Goal: Transaction & Acquisition: Register for event/course

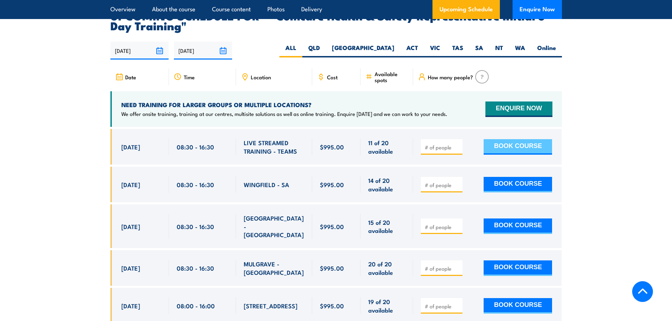
click at [501, 139] on button "BOOK COURSE" at bounding box center [517, 147] width 68 height 16
type input "1"
click at [457, 144] on input "1" at bounding box center [442, 147] width 35 height 7
click at [507, 139] on button "BOOK COURSE" at bounding box center [517, 147] width 68 height 16
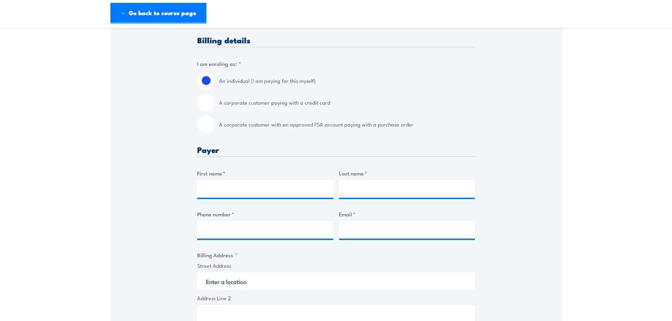
scroll to position [176, 0]
click at [267, 122] on label "A corporate customer with an approved FSA account paying with a purchase order" at bounding box center [347, 124] width 256 height 18
click at [215, 122] on input "A corporate customer with an approved FSA account paying with a purchase order" at bounding box center [206, 124] width 18 height 18
radio input "true"
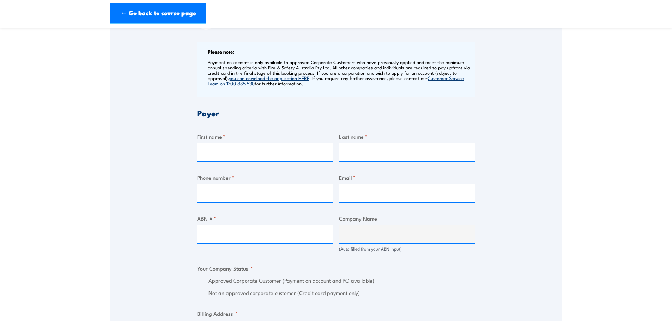
scroll to position [282, 0]
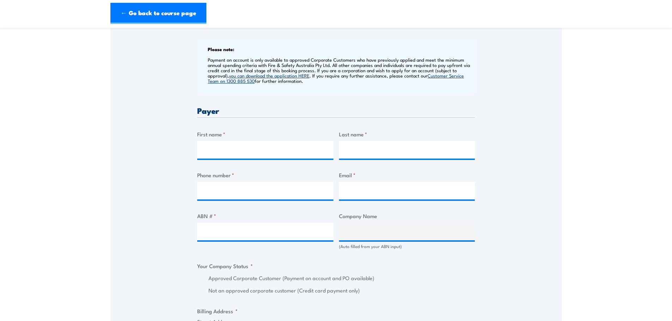
click at [238, 160] on div "Billing details I am enroling as: * An individual (I am paying for this myself)…" at bounding box center [336, 289] width 278 height 718
click at [238, 155] on input "First name *" at bounding box center [265, 150] width 136 height 18
type input "Dijana"
type input "Ristevska"
type input "0401578593"
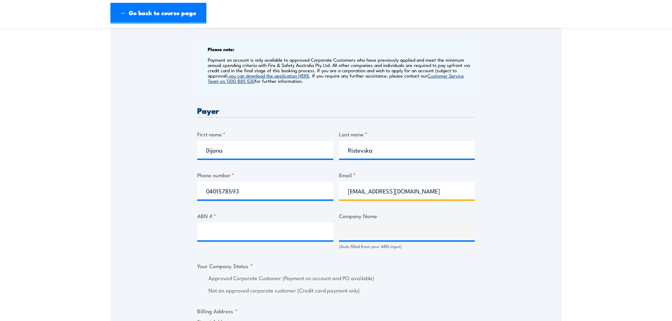
type input "dristevska@mazda.com.au"
click at [240, 236] on input "ABN # *" at bounding box center [265, 232] width 136 height 18
click at [216, 235] on input "ABN # *" at bounding box center [265, 232] width 136 height 18
paste input "78 004 690 804"
type input "78 004 690 804"
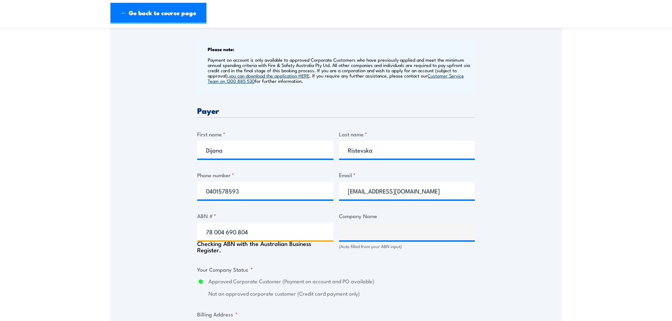
type input "MAZDA AUSTRALIA PTY. LIMITED"
radio input "true"
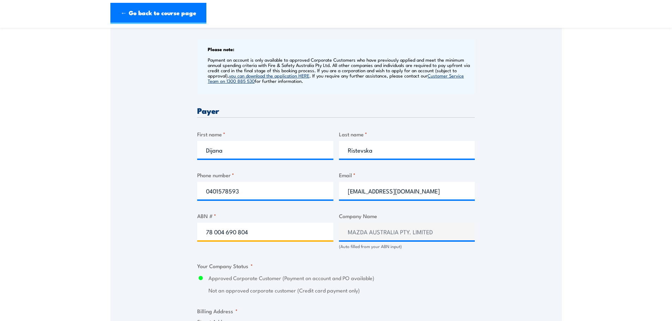
type input "78 004 690 804"
click at [359, 264] on div "Billing details I am enroling as: * An individual (I am paying for this myself)…" at bounding box center [336, 289] width 278 height 718
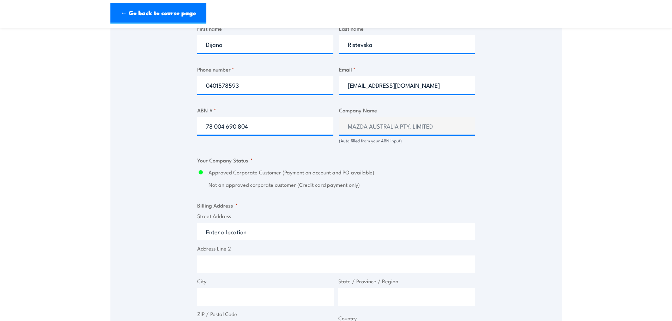
scroll to position [423, 0]
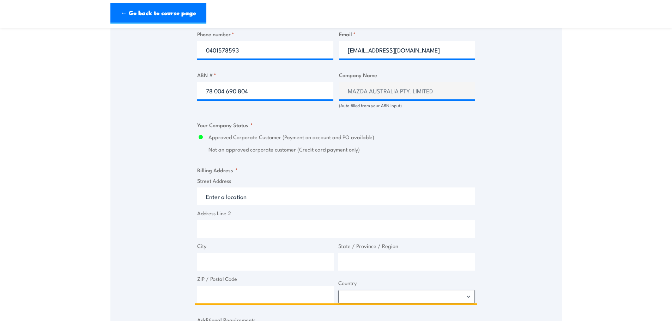
click at [262, 196] on input "Street Address" at bounding box center [336, 197] width 278 height 18
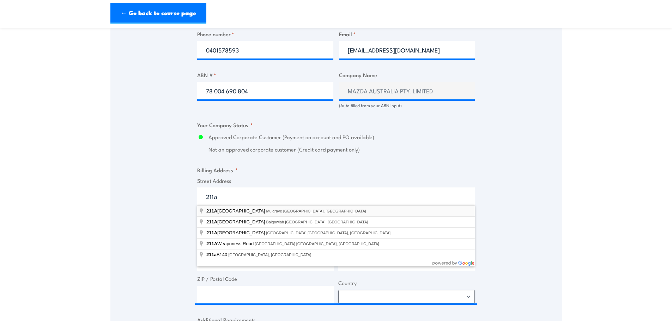
type input "211A Wellington Road, Mulgrave VIC, Australia"
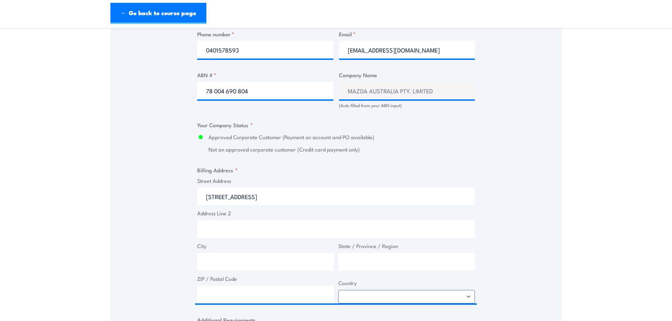
type input "211A Wellington Rd"
type input "Mulgrave"
type input "Victoria"
type input "3170"
select select "Australia"
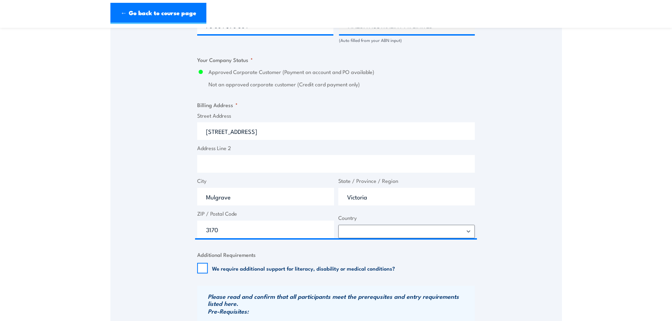
scroll to position [529, 0]
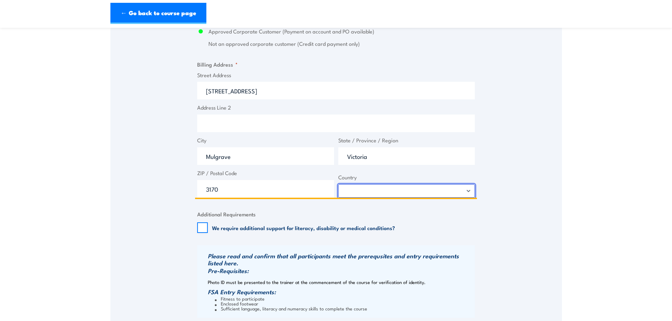
click at [354, 188] on select "Afghanistan Albania Algeria American Samoa Andorra Angola Anguilla Antarctica A…" at bounding box center [406, 190] width 137 height 13
click at [338, 184] on select "Afghanistan Albania Algeria American Samoa Andorra Angola Anguilla Antarctica A…" at bounding box center [406, 190] width 137 height 13
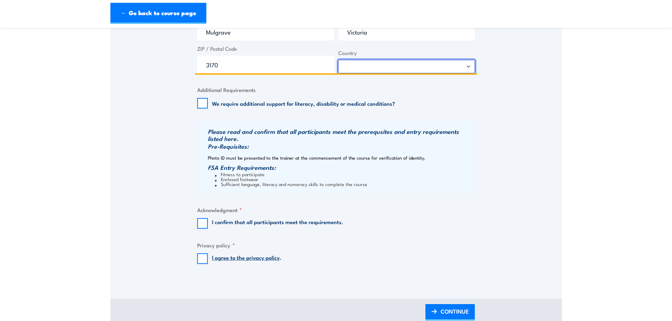
scroll to position [670, 0]
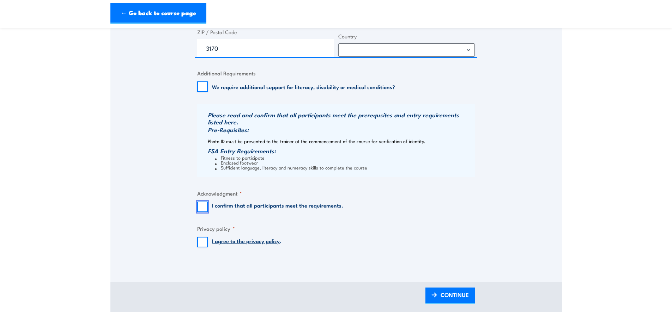
click at [197, 207] on input "I confirm that all participants meet the requirements." at bounding box center [202, 207] width 11 height 11
checkbox input "true"
click at [199, 246] on input "I agree to the privacy policy ." at bounding box center [202, 242] width 11 height 11
checkbox input "true"
click at [451, 301] on span "CONTINUE" at bounding box center [454, 295] width 28 height 19
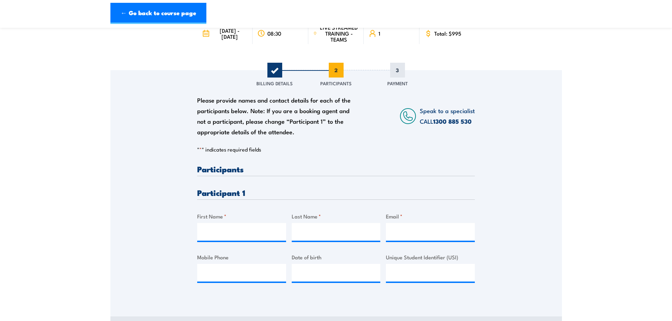
scroll to position [71, 0]
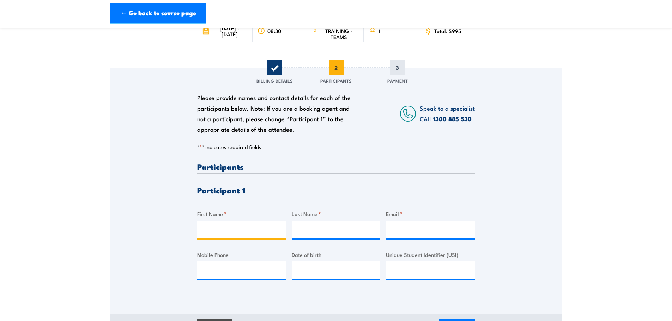
click at [246, 231] on input "First Name *" at bounding box center [241, 230] width 89 height 18
type input "Elangovan"
type input "Balasubramaniam"
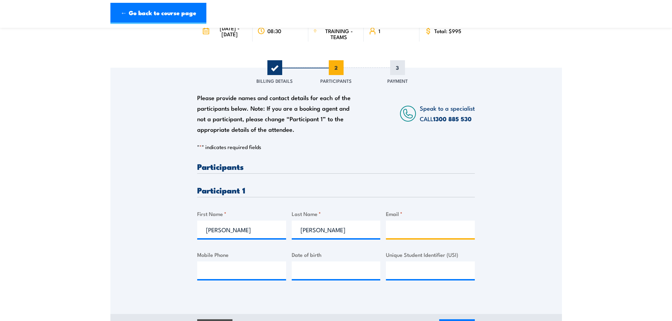
click at [406, 233] on input "Email *" at bounding box center [430, 230] width 89 height 18
type input "ebala@mazda.com.au"
click at [242, 266] on input "Mobile Phone" at bounding box center [241, 271] width 89 height 18
click at [254, 268] on input "Mobile Phone" at bounding box center [241, 271] width 89 height 18
paste input "+61 431 146 882"
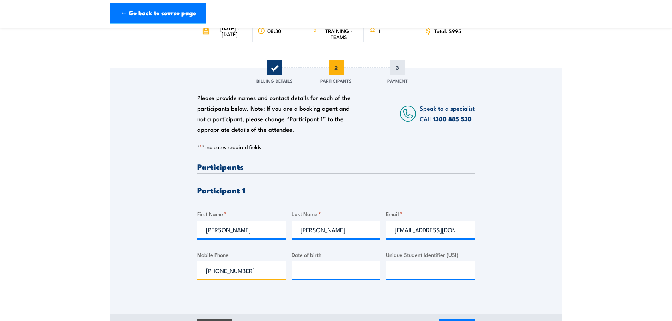
drag, startPoint x: 216, startPoint y: 270, endPoint x: 198, endPoint y: 268, distance: 18.5
click at [198, 268] on input "+61 431 146 882" at bounding box center [241, 271] width 89 height 18
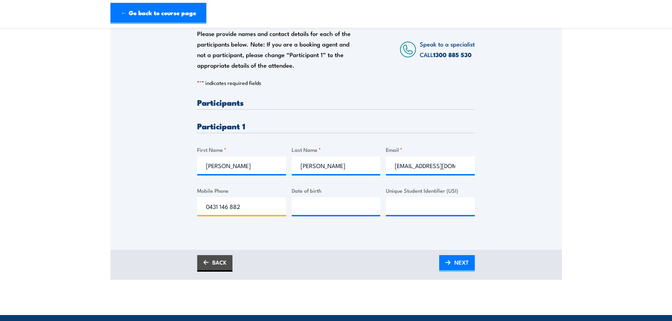
scroll to position [141, 0]
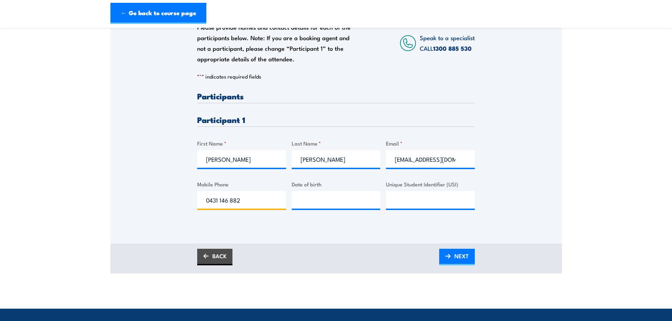
type input "0431 146 882"
type input "__/__/____"
click at [322, 202] on input "__/__/____" at bounding box center [336, 200] width 89 height 18
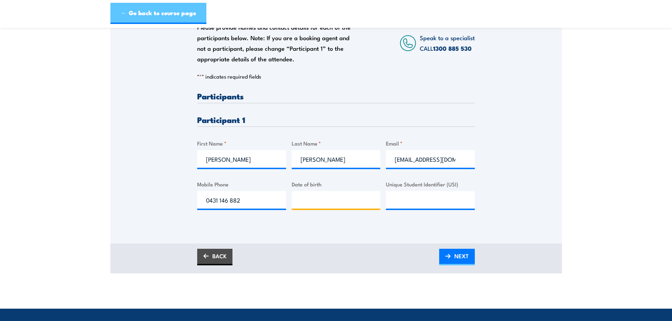
type input "__/__/____"
click at [314, 193] on input "__/__/____" at bounding box center [336, 200] width 89 height 18
click at [302, 201] on input "__/__/____" at bounding box center [336, 200] width 89 height 18
type input "14/01/1968"
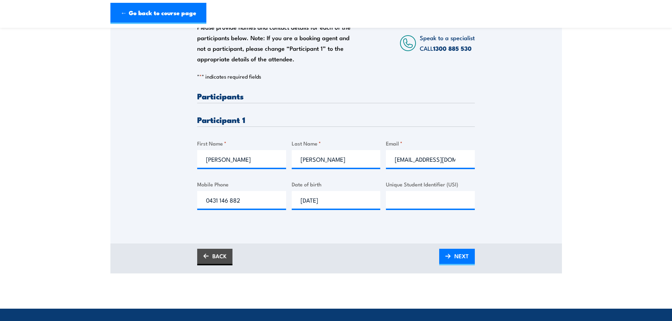
click at [371, 225] on div "Please provide names and contact details for each of the participants below. No…" at bounding box center [335, 120] width 451 height 246
click at [443, 260] on link "NEXT" at bounding box center [457, 257] width 36 height 17
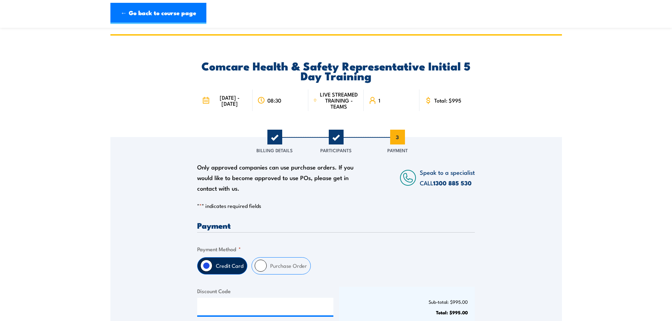
scroll to position [0, 0]
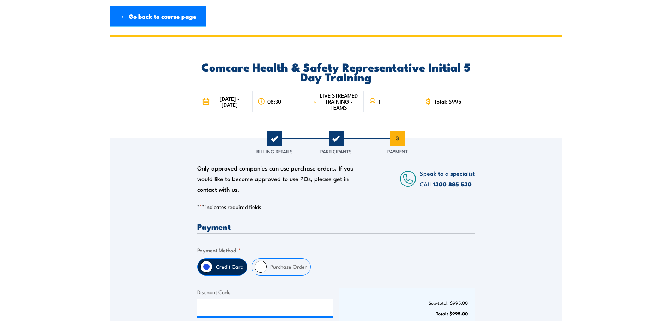
click at [262, 271] on input "Purchase Order" at bounding box center [261, 267] width 12 height 12
radio input "true"
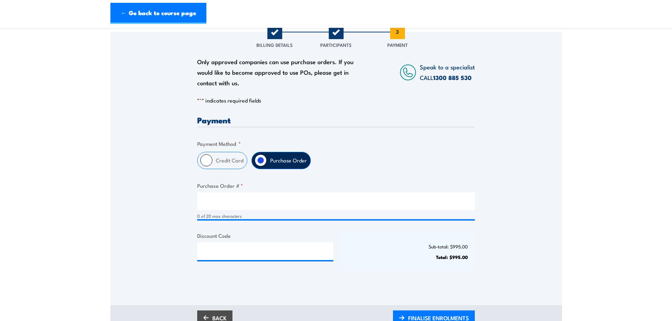
scroll to position [106, 0]
click at [413, 157] on div "Credit Card Purchase Order" at bounding box center [336, 161] width 278 height 17
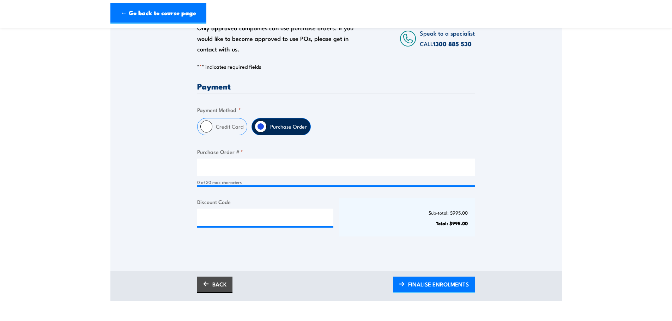
scroll to position [141, 0]
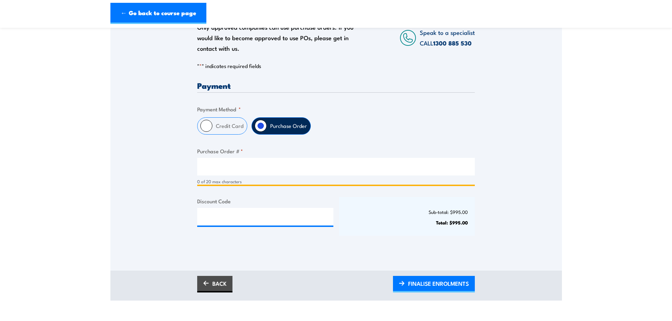
click at [249, 169] on input "Purchase Order # *" at bounding box center [336, 167] width 278 height 18
drag, startPoint x: 219, startPoint y: 166, endPoint x: 195, endPoint y: 164, distance: 24.4
click at [194, 166] on div "Only approved companies can use purchase orders. If you would like to become ap…" at bounding box center [335, 124] width 451 height 254
type input "TBA"
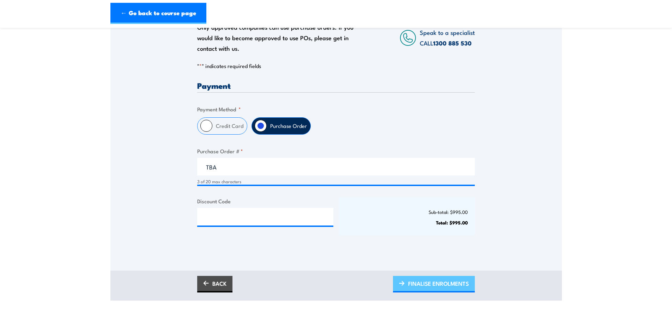
click at [414, 281] on span "FINALISE ENROLMENTS" at bounding box center [438, 283] width 61 height 19
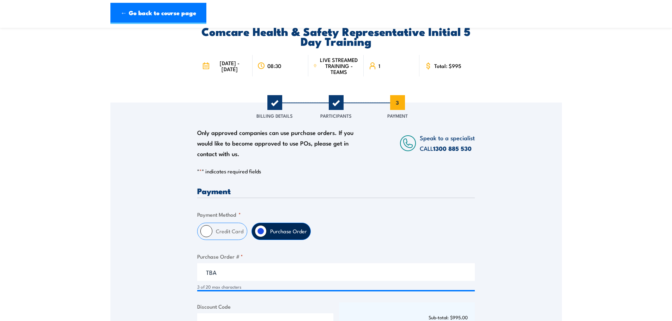
scroll to position [35, 0]
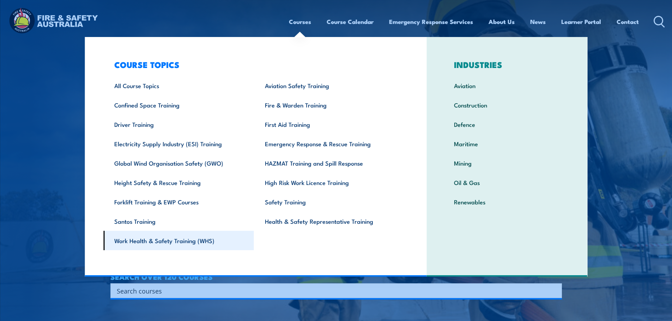
click at [193, 243] on link "Work Health & Safety Training (WHS)" at bounding box center [178, 240] width 151 height 19
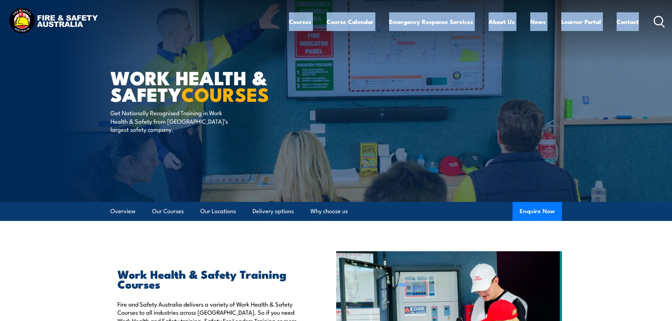
click at [664, 22] on icon at bounding box center [658, 22] width 11 height 12
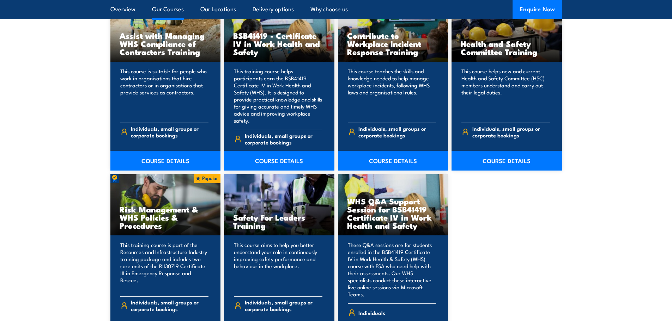
scroll to position [494, 0]
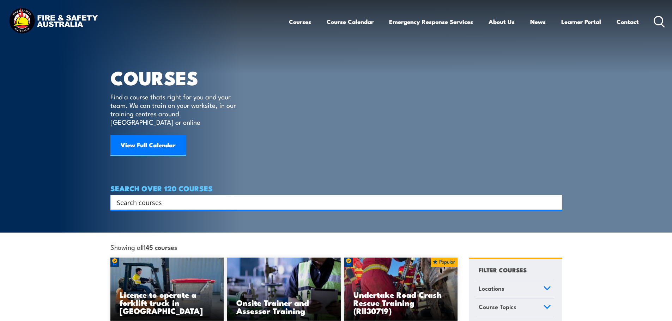
click at [124, 197] on input "Search input" at bounding box center [332, 202] width 430 height 11
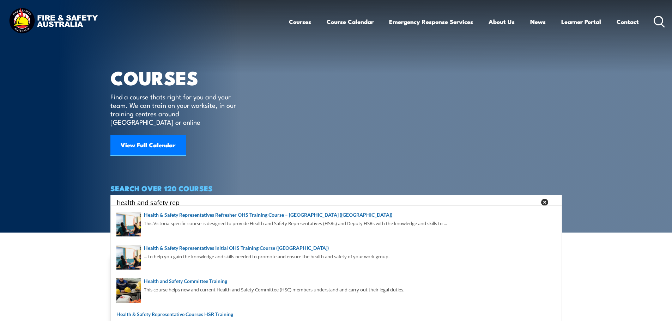
type input "health and safety rep"
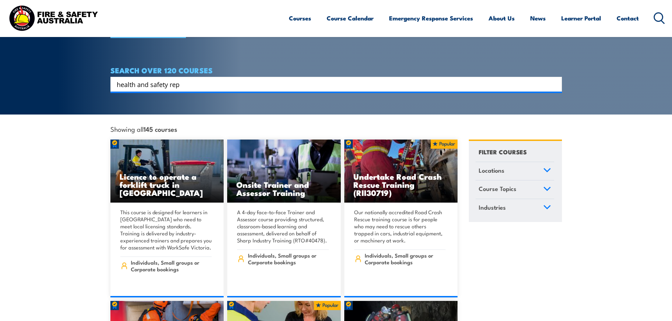
scroll to position [141, 0]
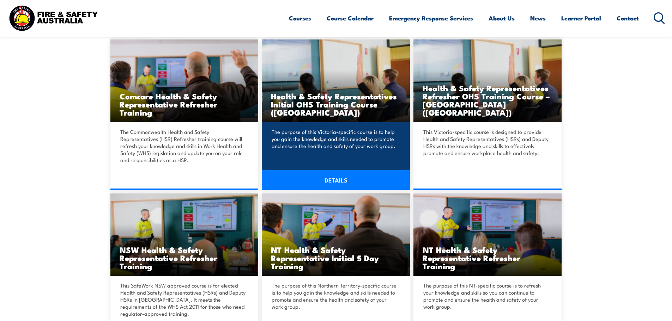
scroll to position [388, 0]
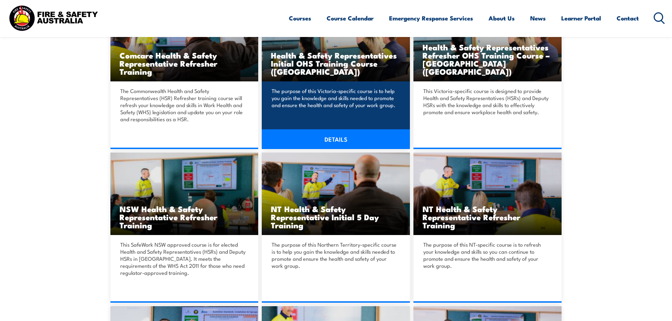
click at [321, 137] on link "DETAILS" at bounding box center [336, 139] width 148 height 20
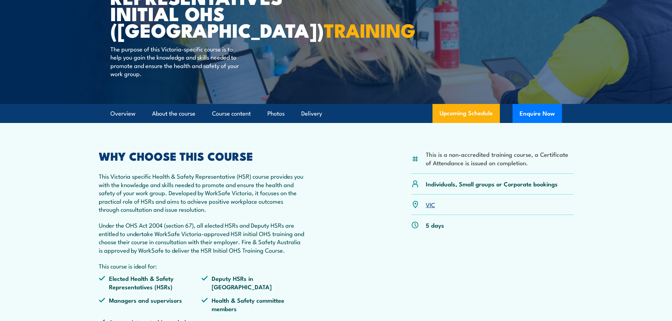
scroll to position [106, 0]
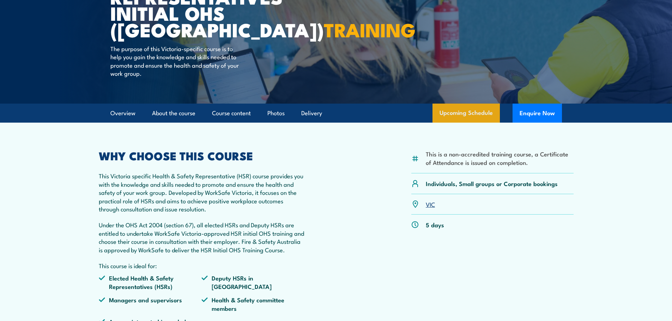
click at [475, 112] on link "Upcoming Schedule" at bounding box center [465, 113] width 67 height 19
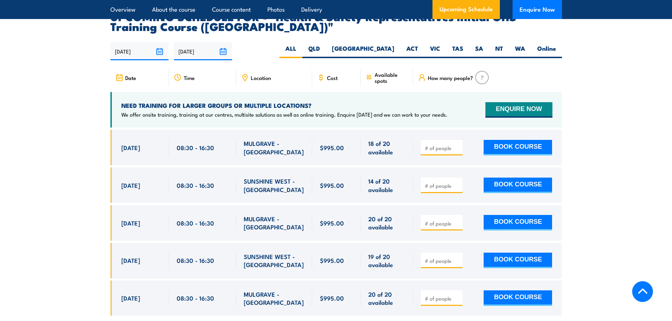
scroll to position [1225, 0]
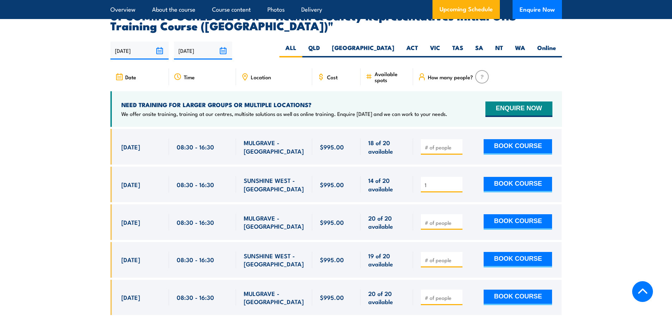
type input "1"
click at [458, 182] on input "1" at bounding box center [442, 185] width 35 height 7
click at [498, 177] on button "BOOK COURSE" at bounding box center [517, 185] width 68 height 16
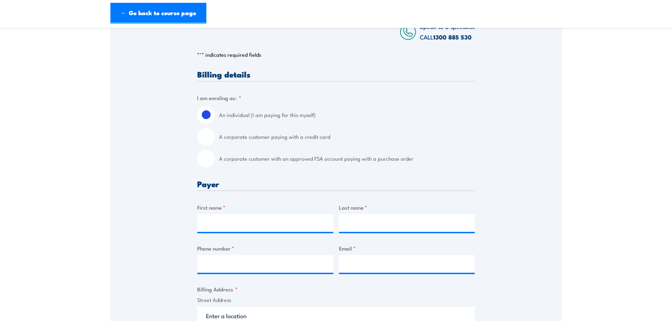
scroll to position [141, 0]
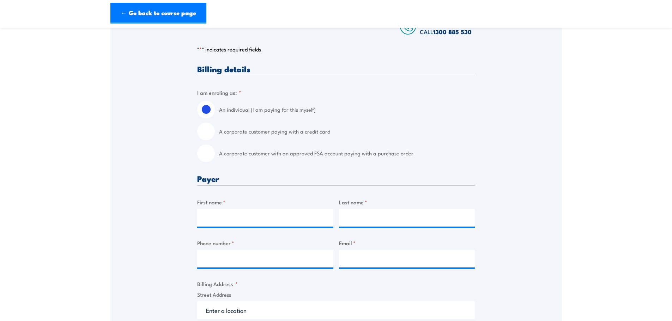
click at [204, 159] on input "A corporate customer with an approved FSA account paying with a purchase order" at bounding box center [206, 154] width 18 height 18
radio input "true"
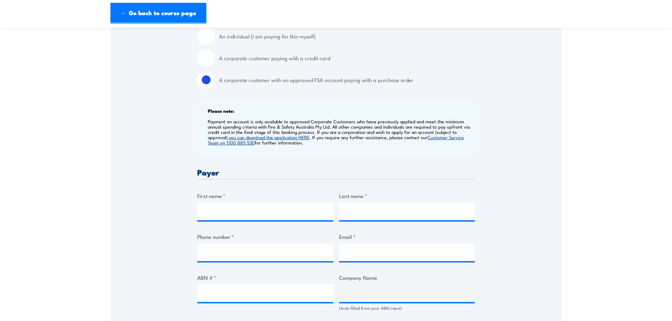
scroll to position [212, 0]
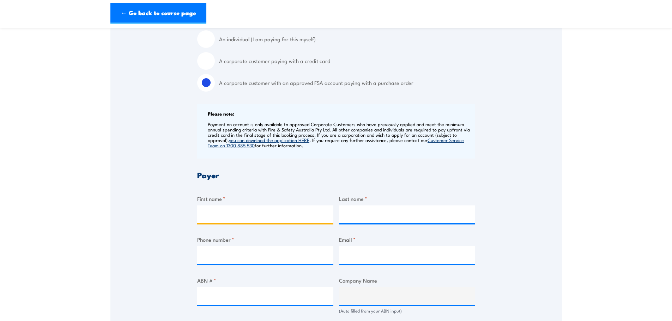
click at [257, 221] on input "First name *" at bounding box center [265, 215] width 136 height 18
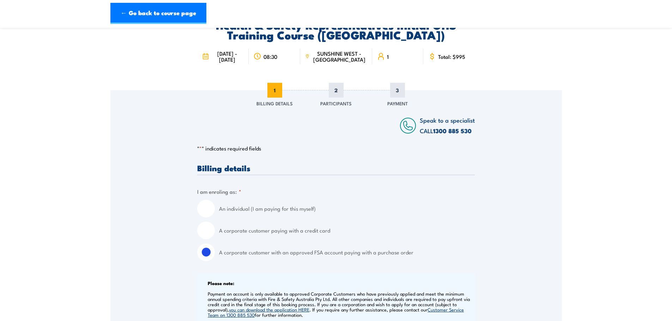
scroll to position [0, 0]
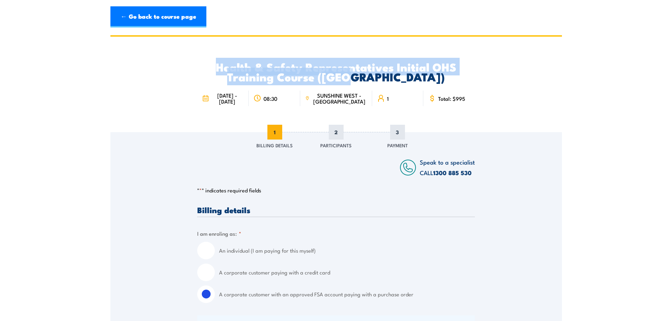
drag, startPoint x: 218, startPoint y: 64, endPoint x: 441, endPoint y: 75, distance: 222.8
click at [441, 75] on h2 "Health & Safety Representatives Initial OHS Training Course ([GEOGRAPHIC_DATA])" at bounding box center [336, 72] width 278 height 20
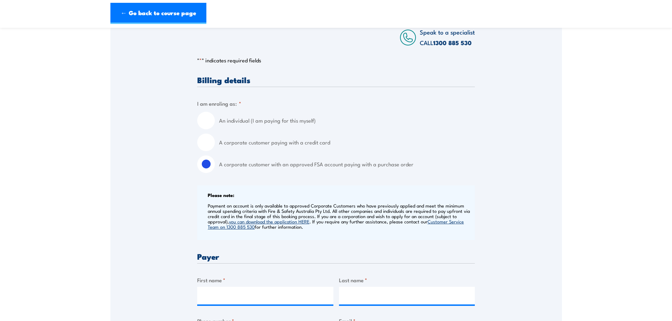
scroll to position [71, 0]
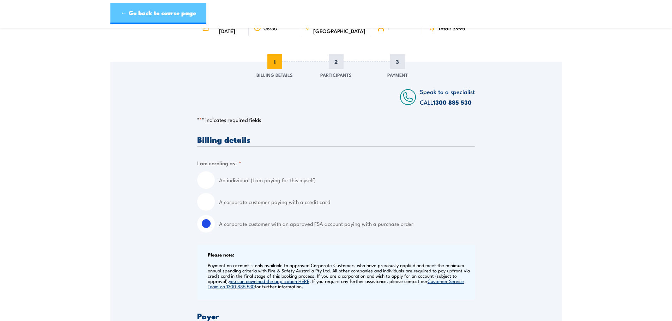
click at [130, 11] on link "← Go back to course page" at bounding box center [158, 13] width 96 height 21
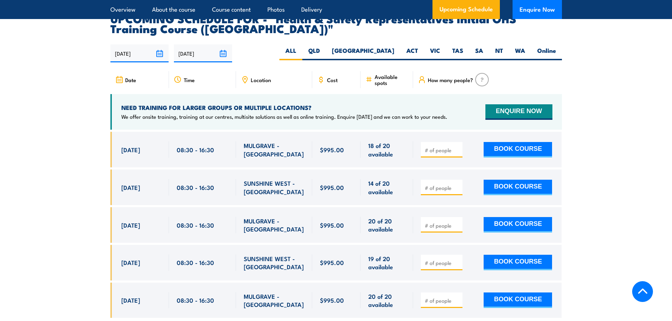
scroll to position [1225, 0]
